Goal: Transaction & Acquisition: Purchase product/service

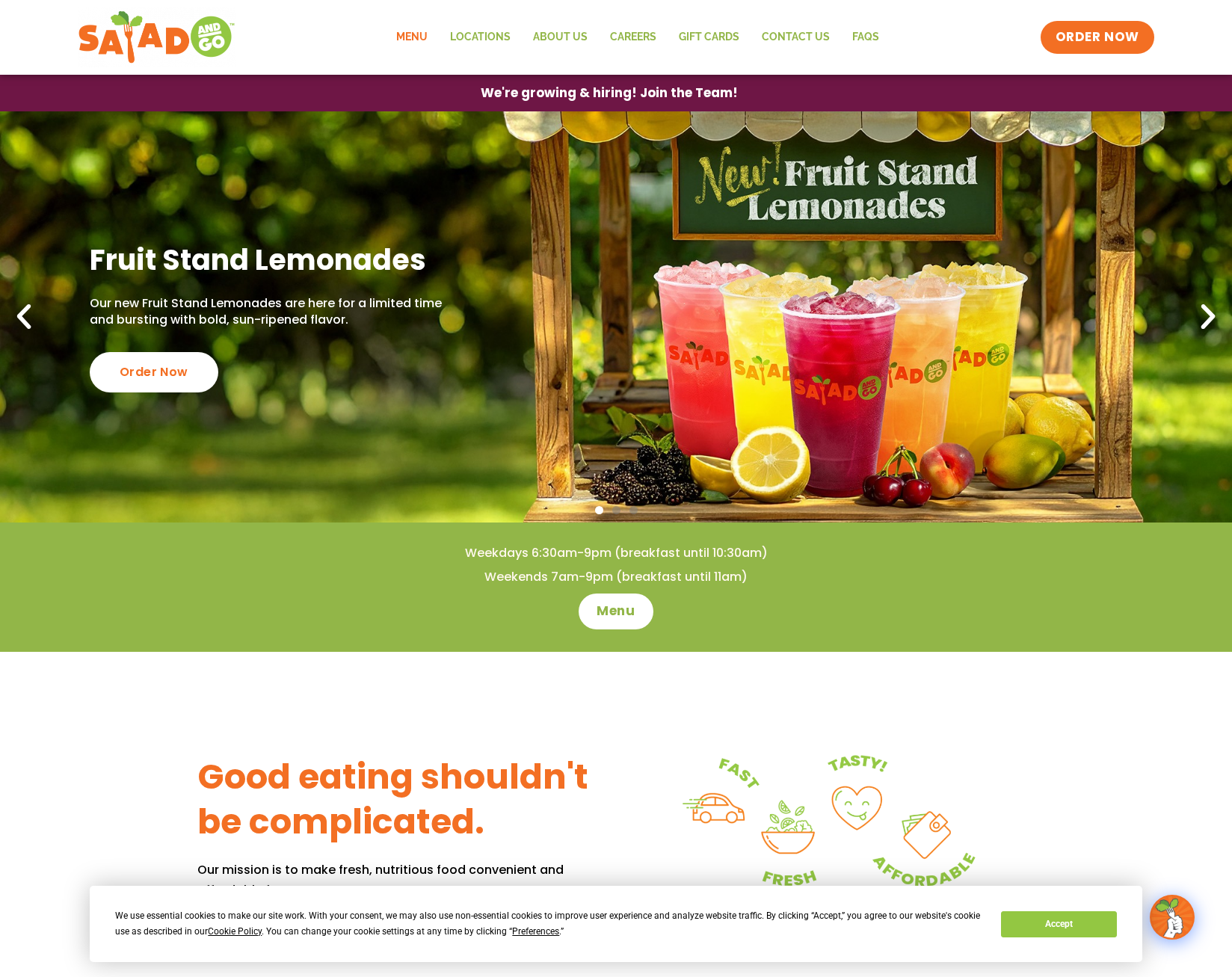
click at [414, 36] on link "Menu" at bounding box center [411, 37] width 54 height 34
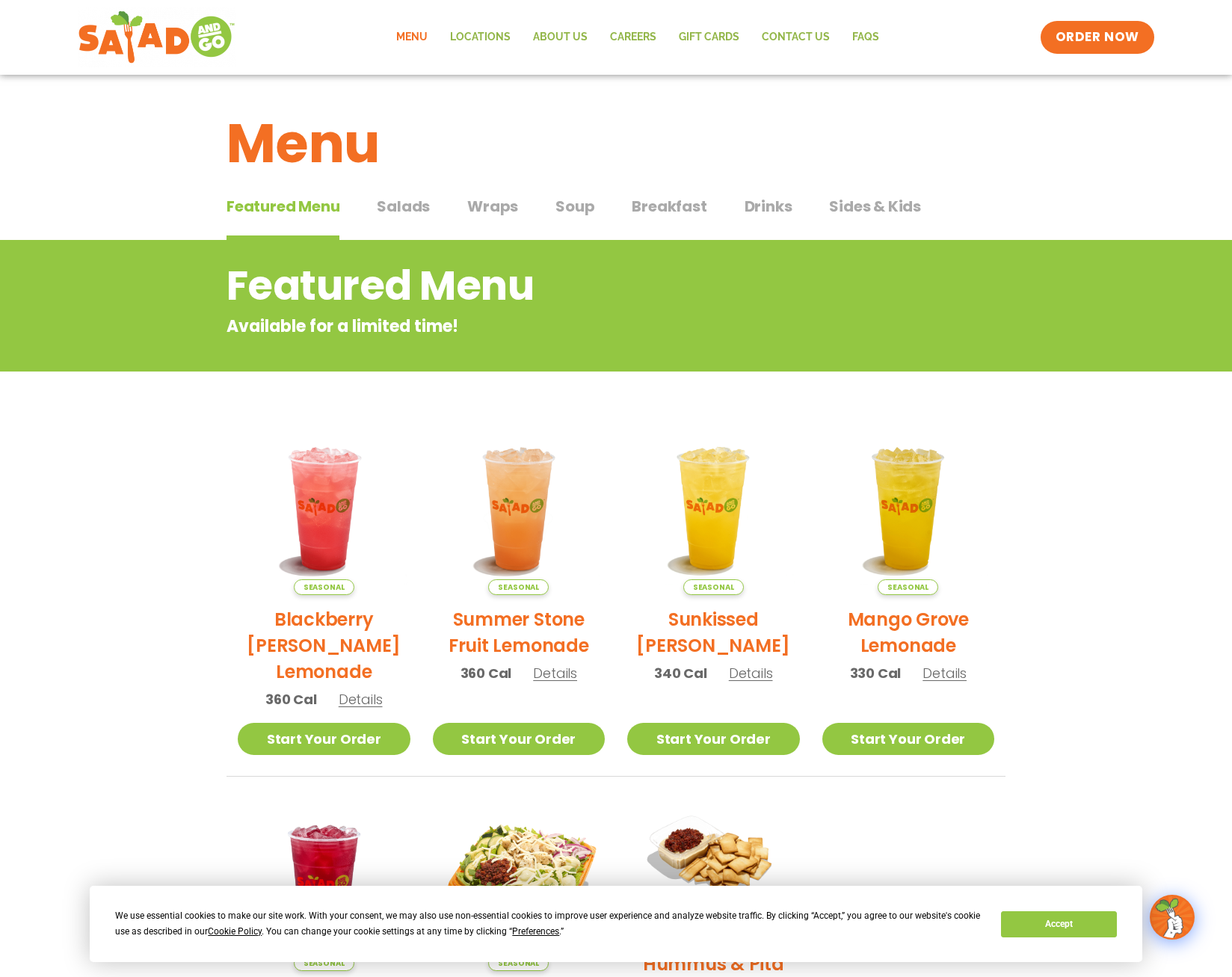
click at [858, 210] on span "Sides & Kids" at bounding box center [875, 206] width 92 height 22
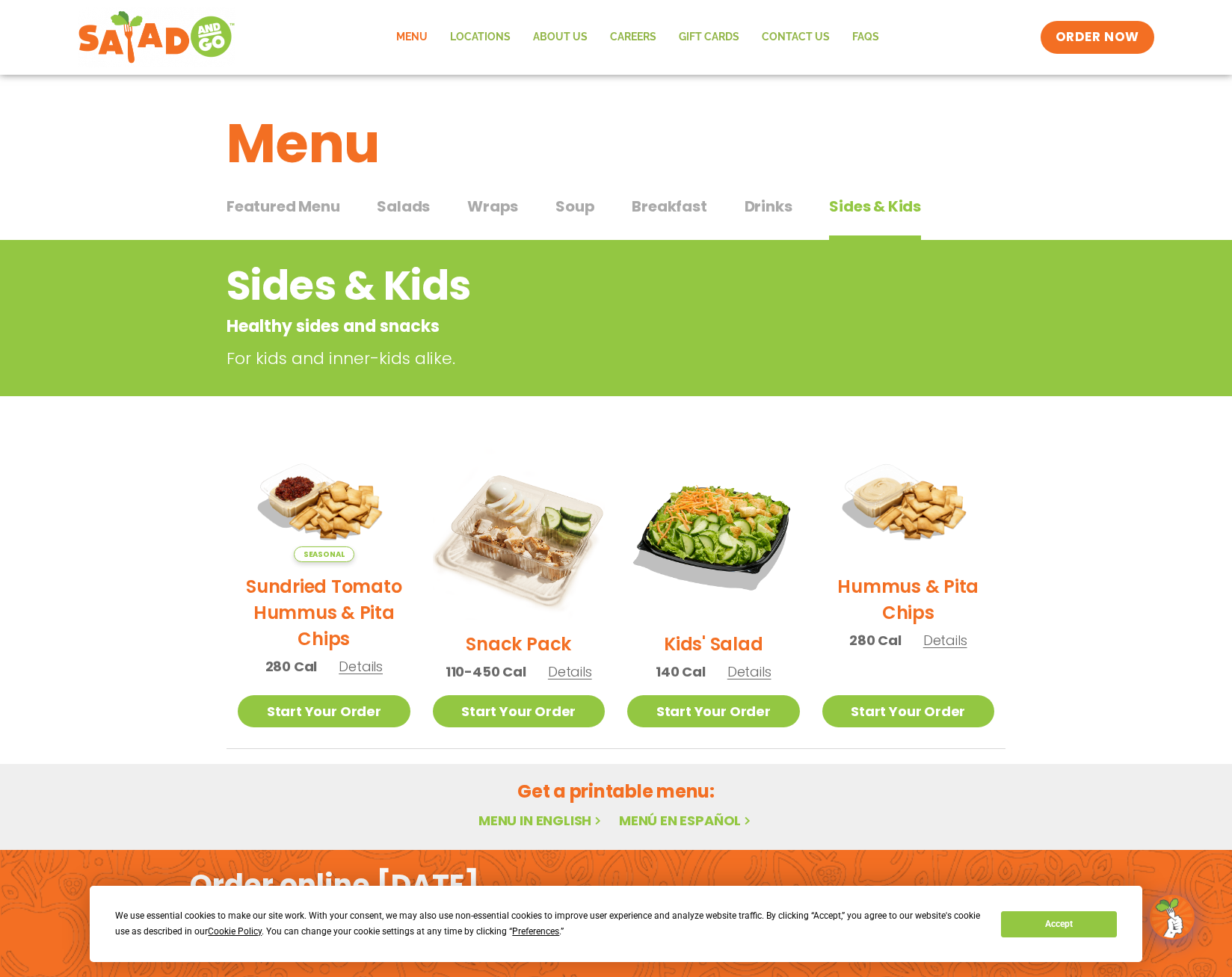
click at [564, 205] on span "Soup" at bounding box center [575, 206] width 39 height 22
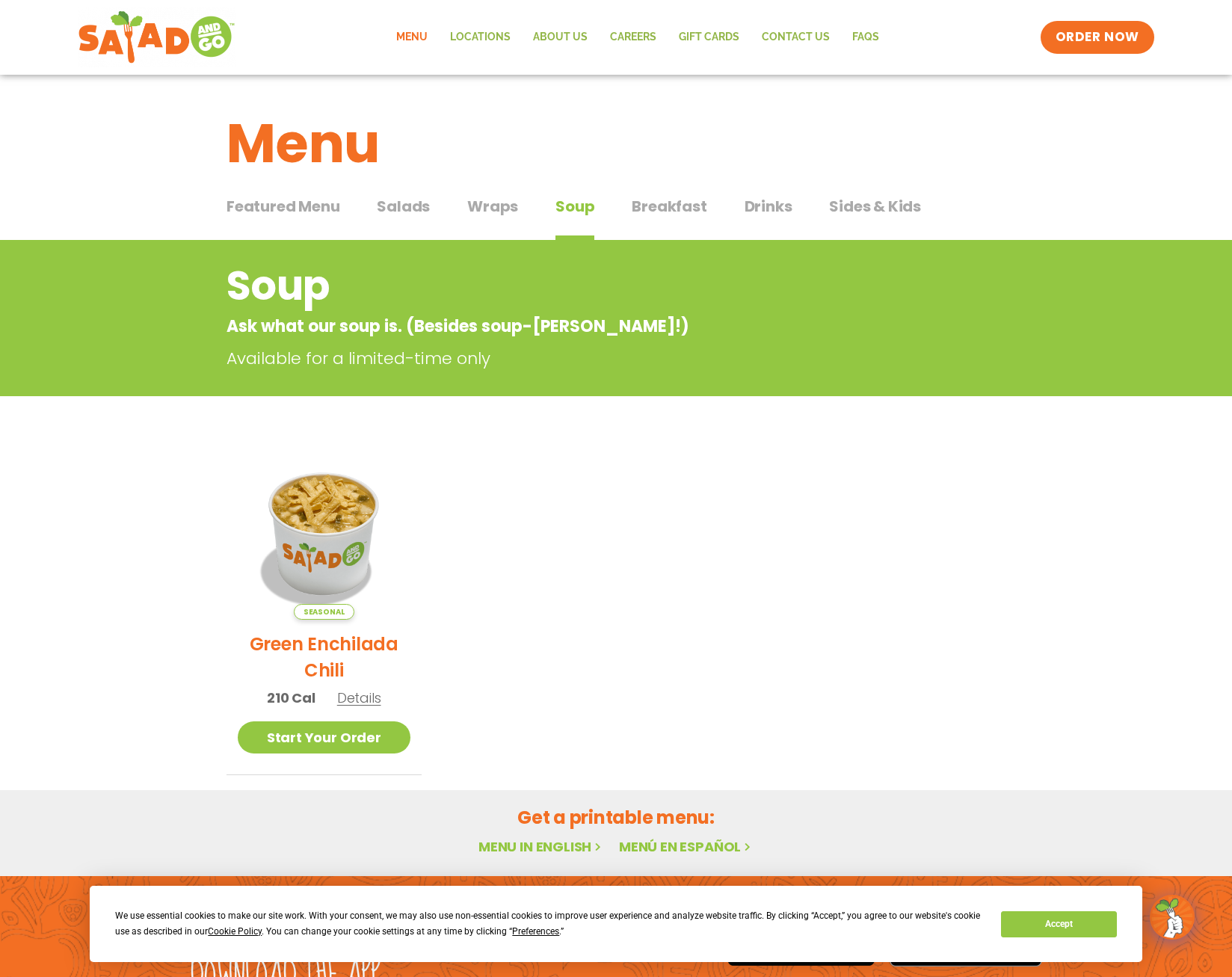
click at [389, 202] on span "Salads" at bounding box center [403, 206] width 53 height 22
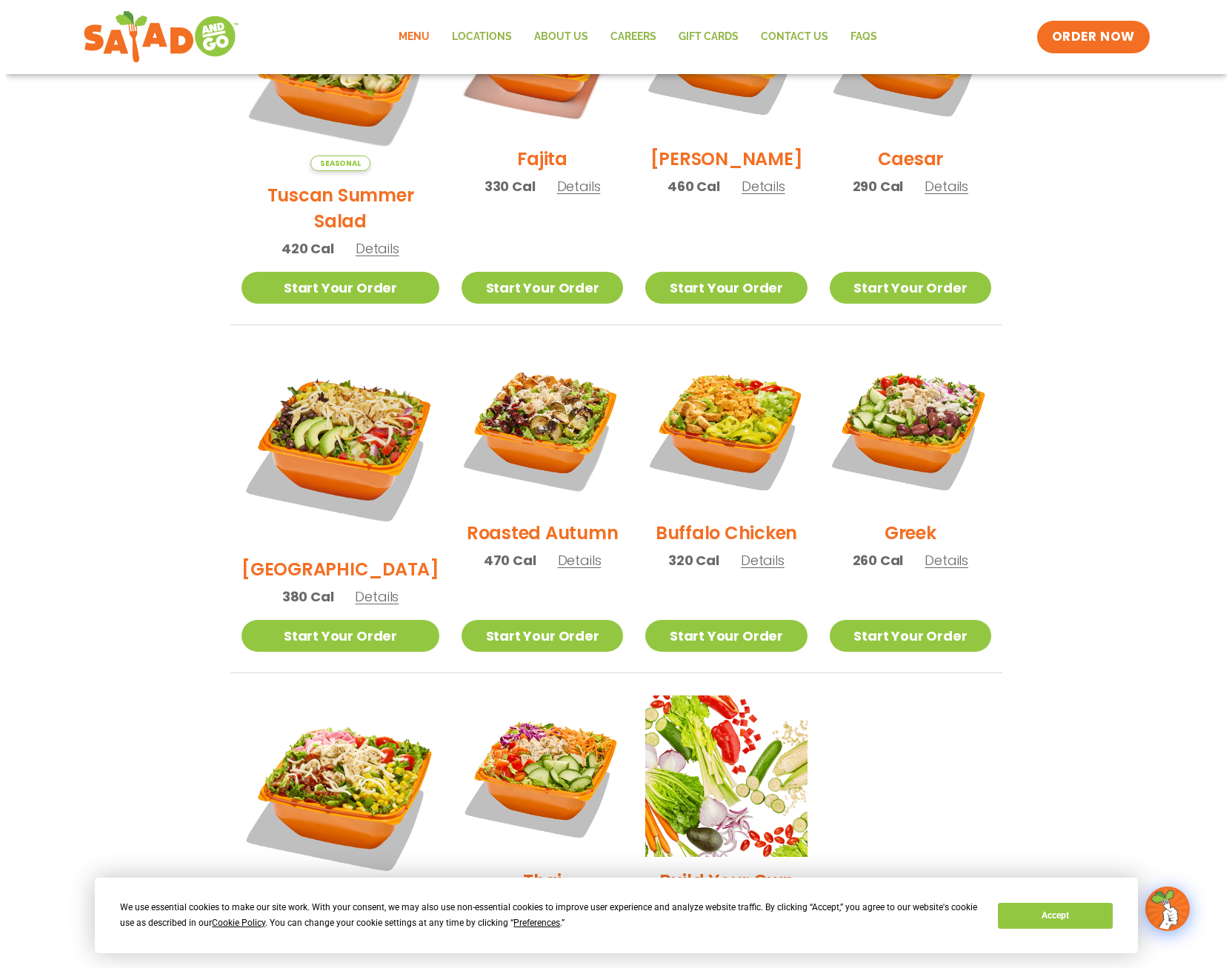
scroll to position [592, 0]
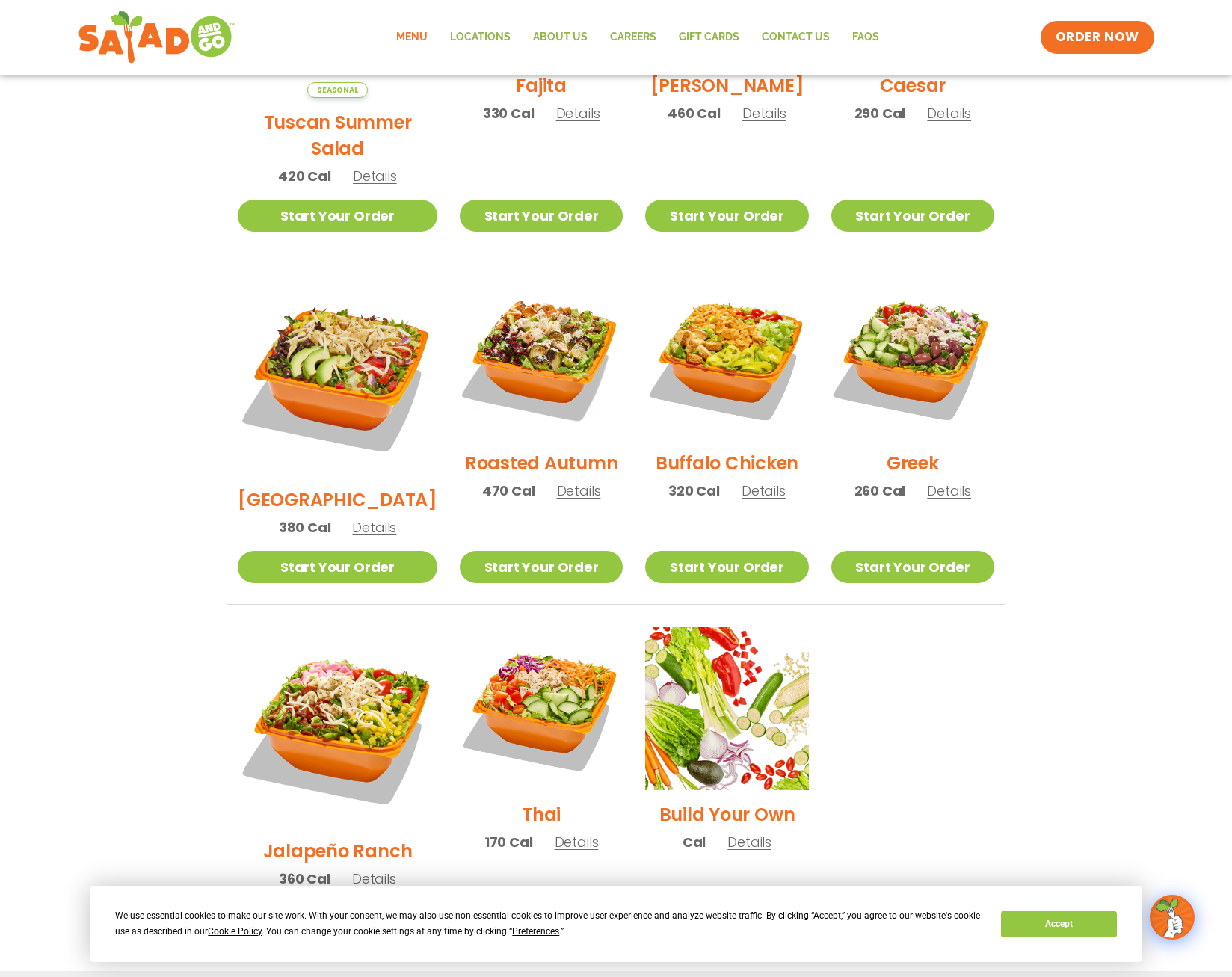
click at [358, 518] on span "Details" at bounding box center [374, 527] width 44 height 19
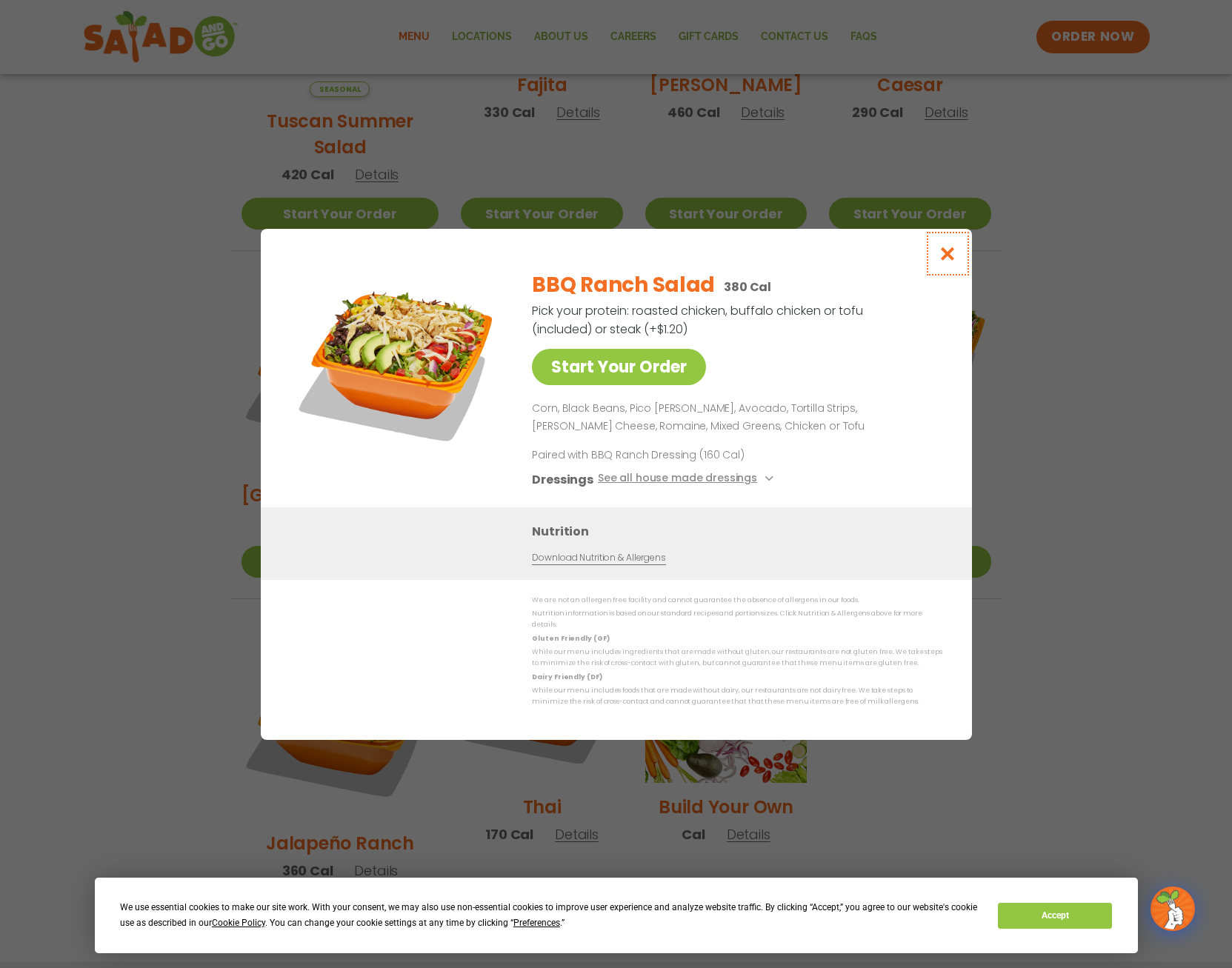
click at [942, 261] on icon "Close modal" at bounding box center [946, 254] width 18 height 16
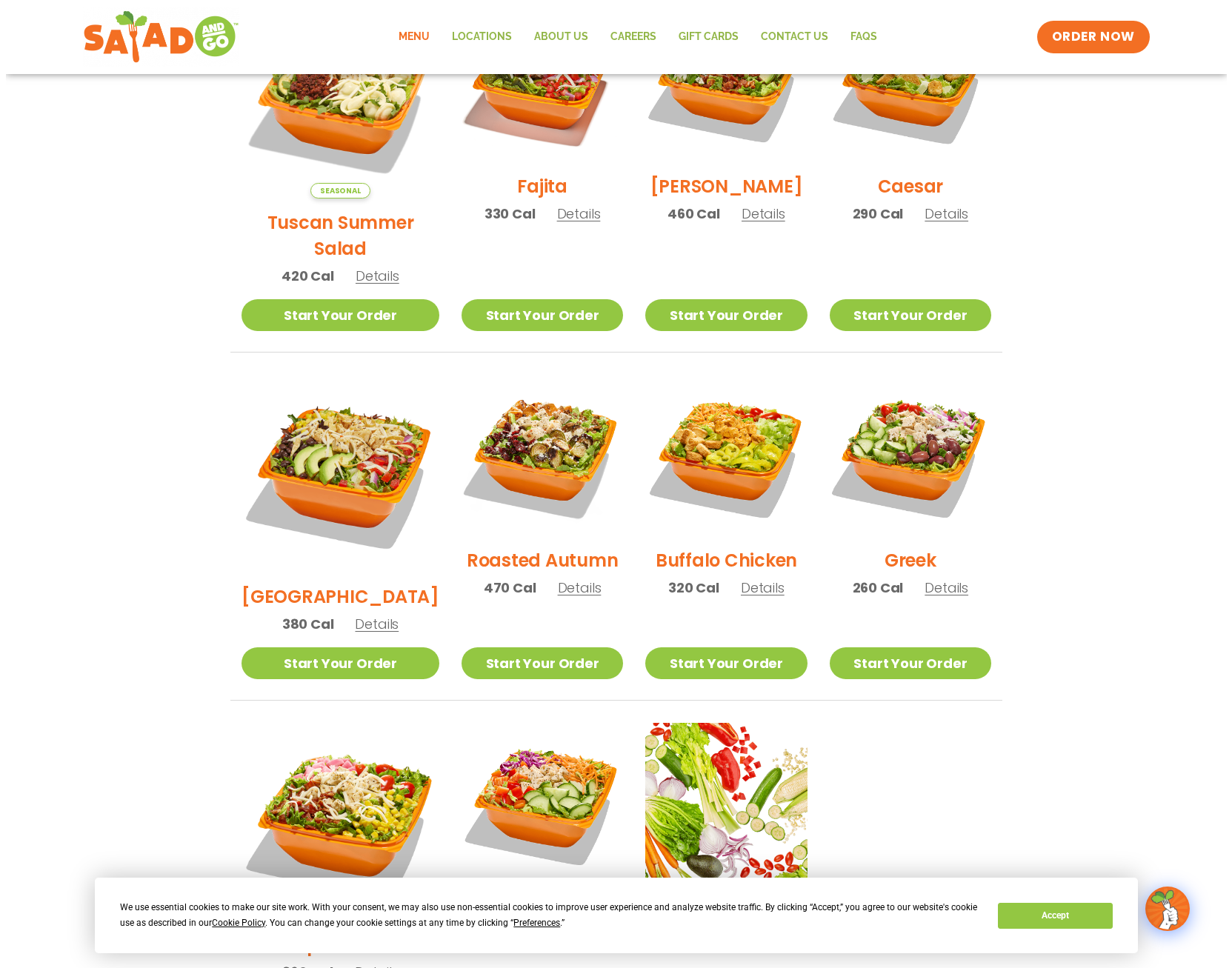
scroll to position [734, 0]
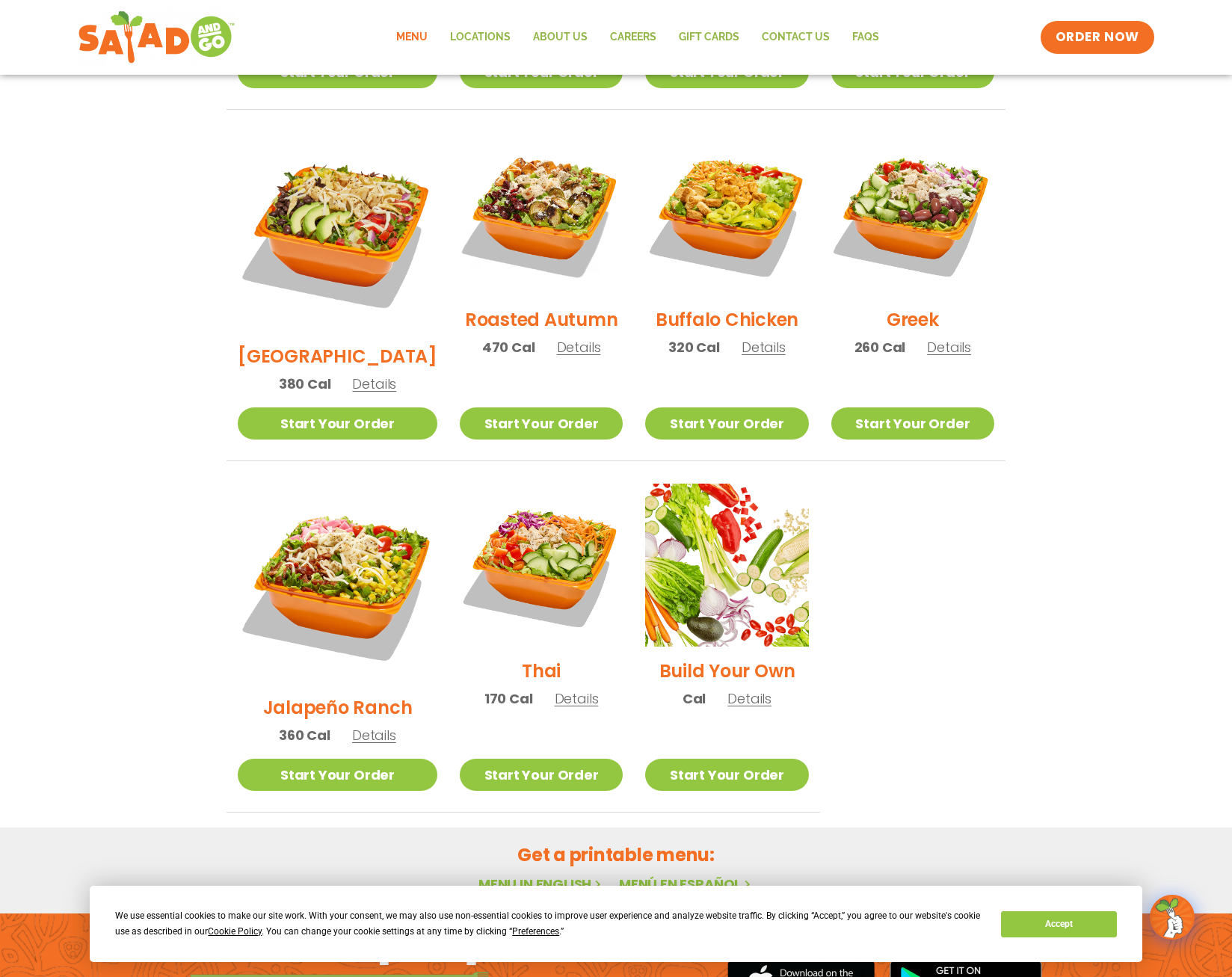
click at [555, 689] on span "Details" at bounding box center [577, 698] width 44 height 19
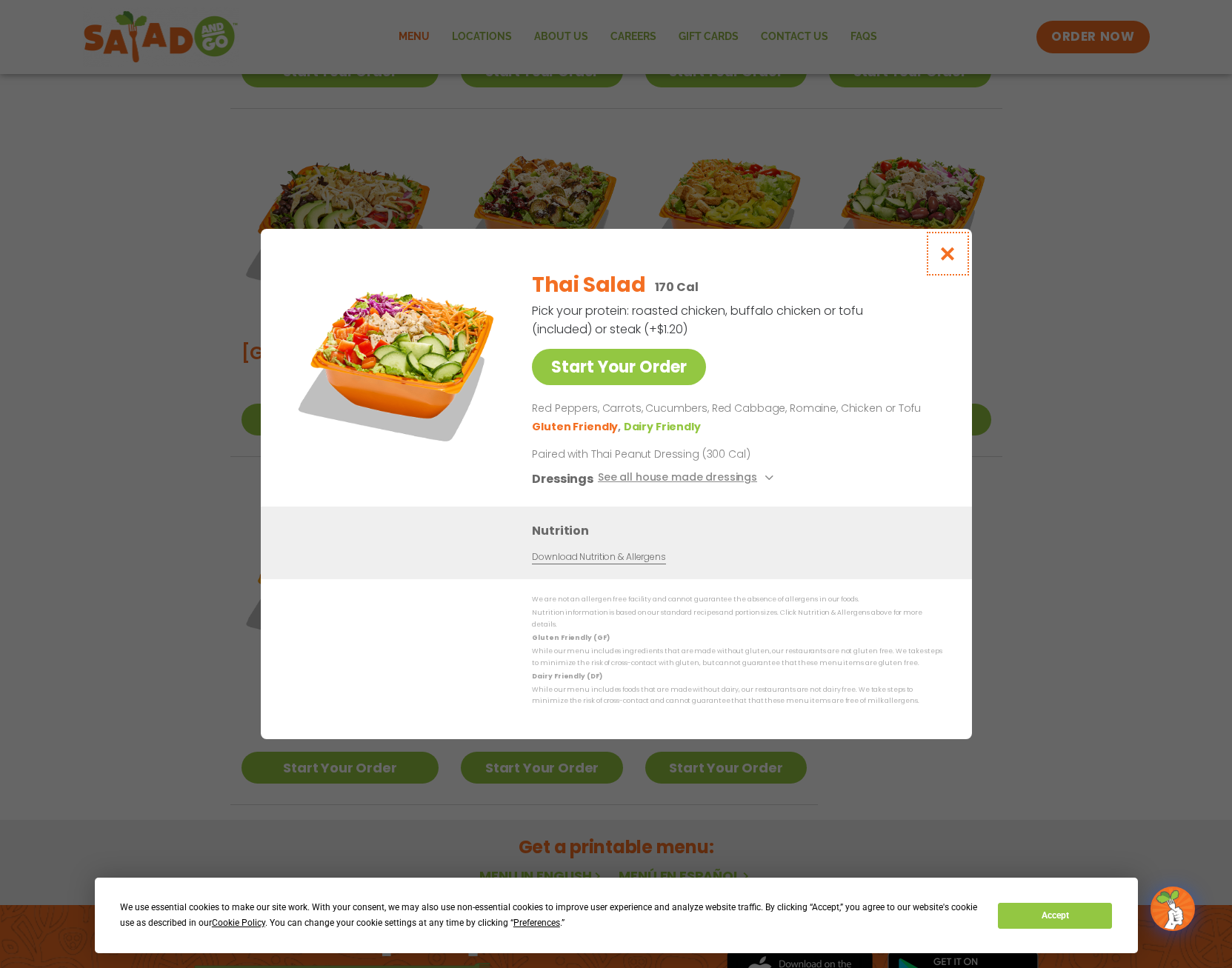
click at [947, 261] on icon "Close modal" at bounding box center [946, 254] width 18 height 16
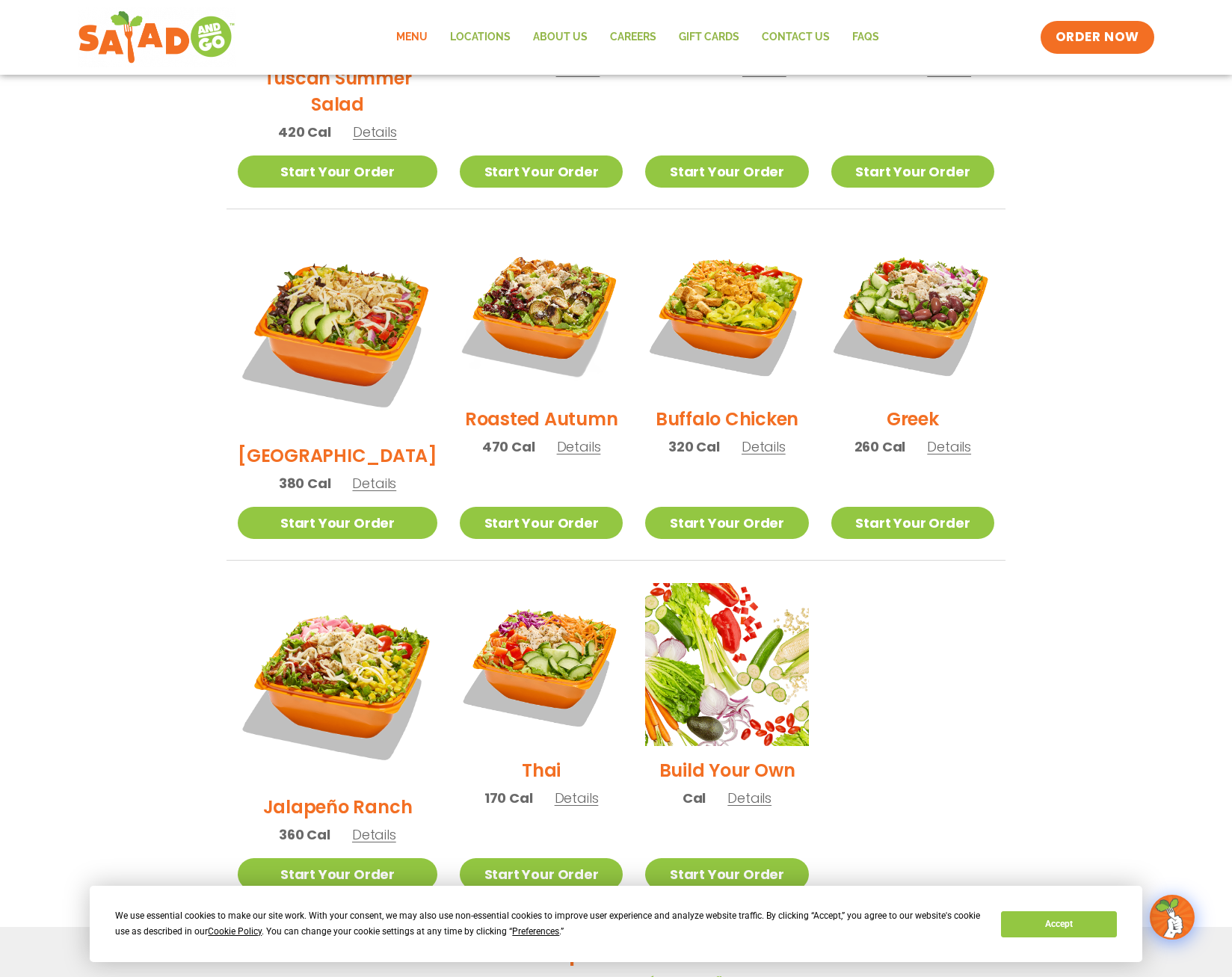
scroll to position [645, 0]
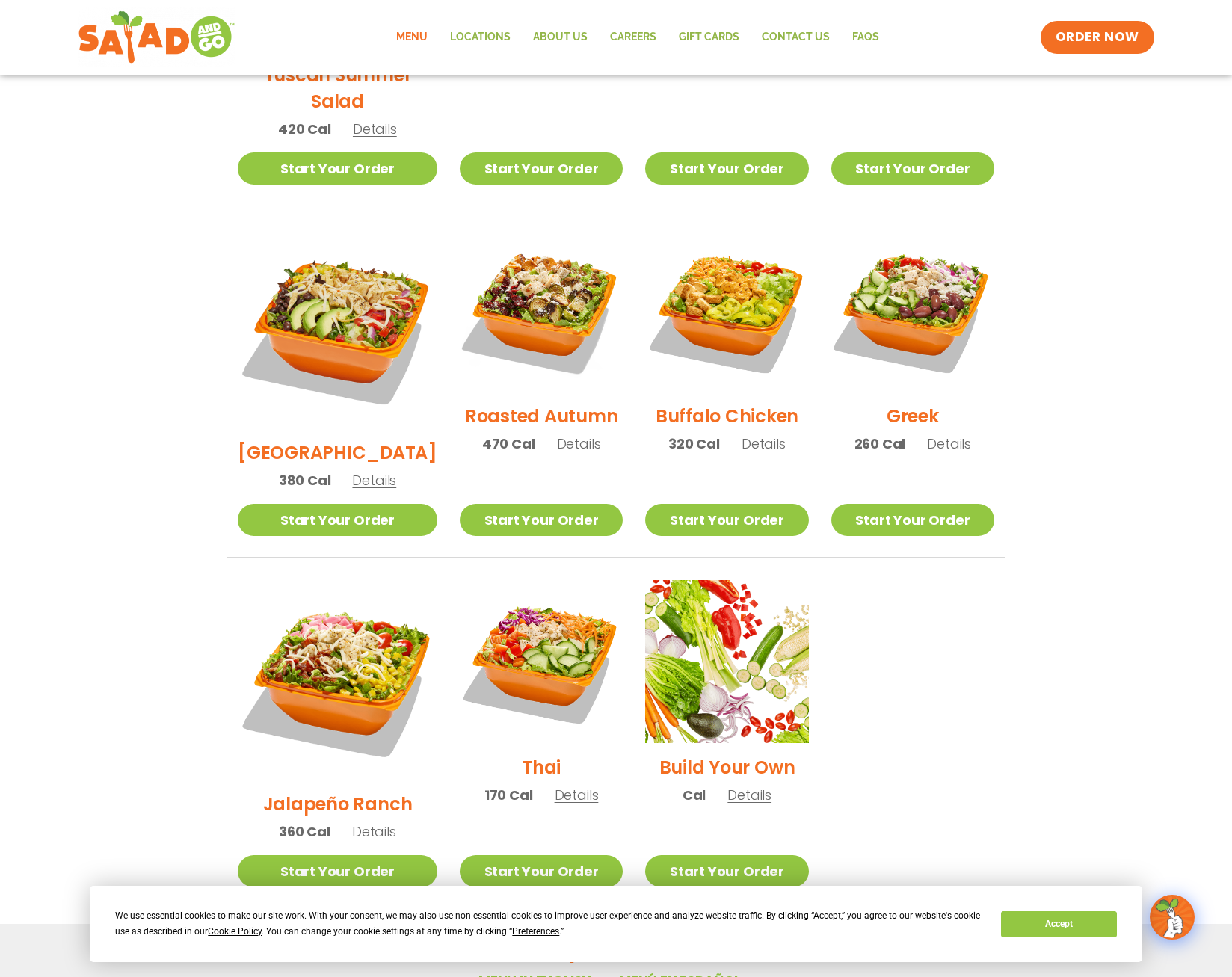
click at [531, 855] on link "Start Your Order" at bounding box center [541, 871] width 163 height 32
